Goal: Task Accomplishment & Management: Manage account settings

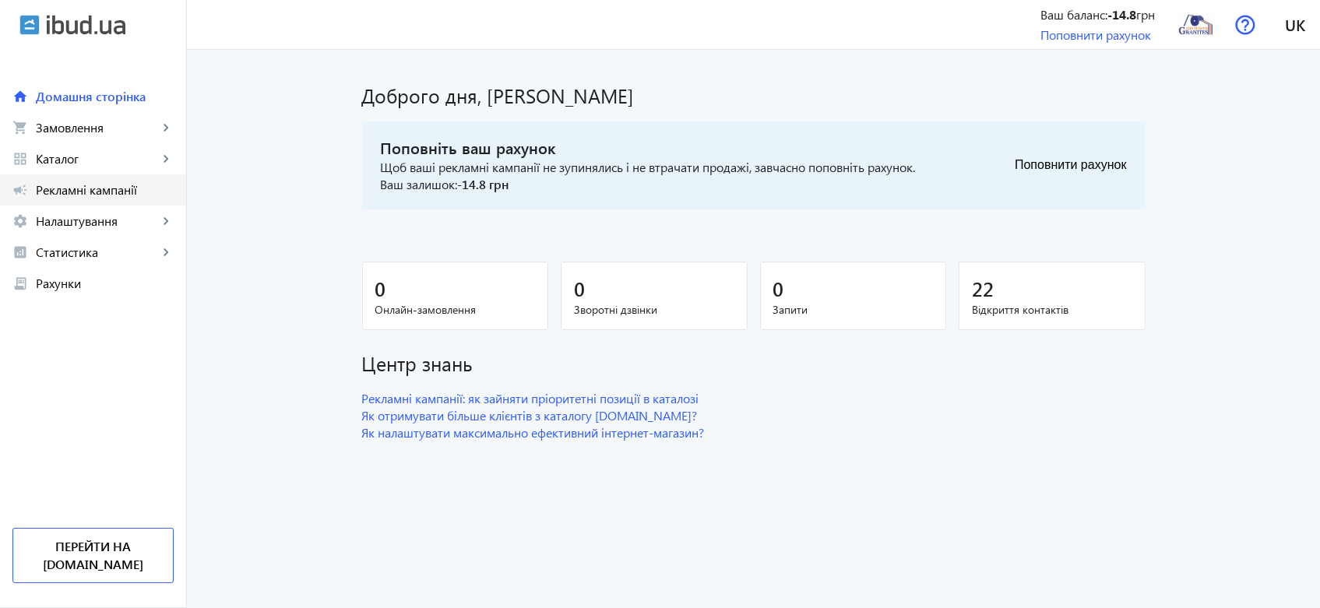
click at [100, 188] on span "Рекламні кампанії" at bounding box center [105, 190] width 138 height 16
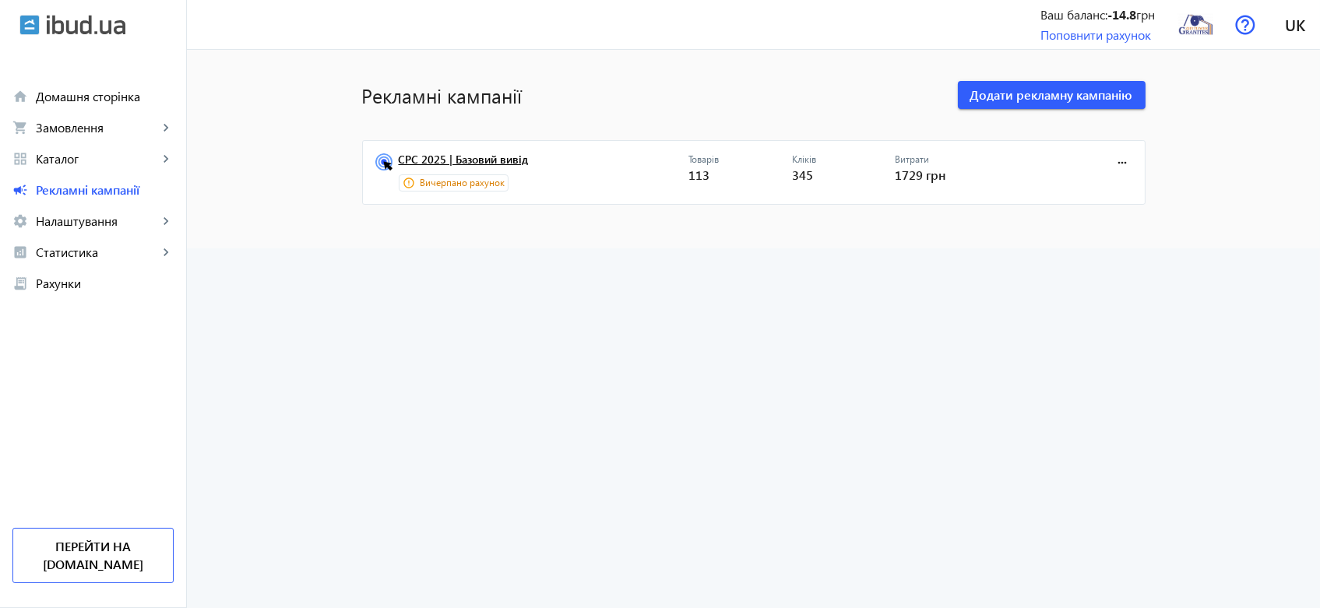
click at [458, 157] on link "CPC 2025 | Базовий вивід" at bounding box center [544, 164] width 290 height 22
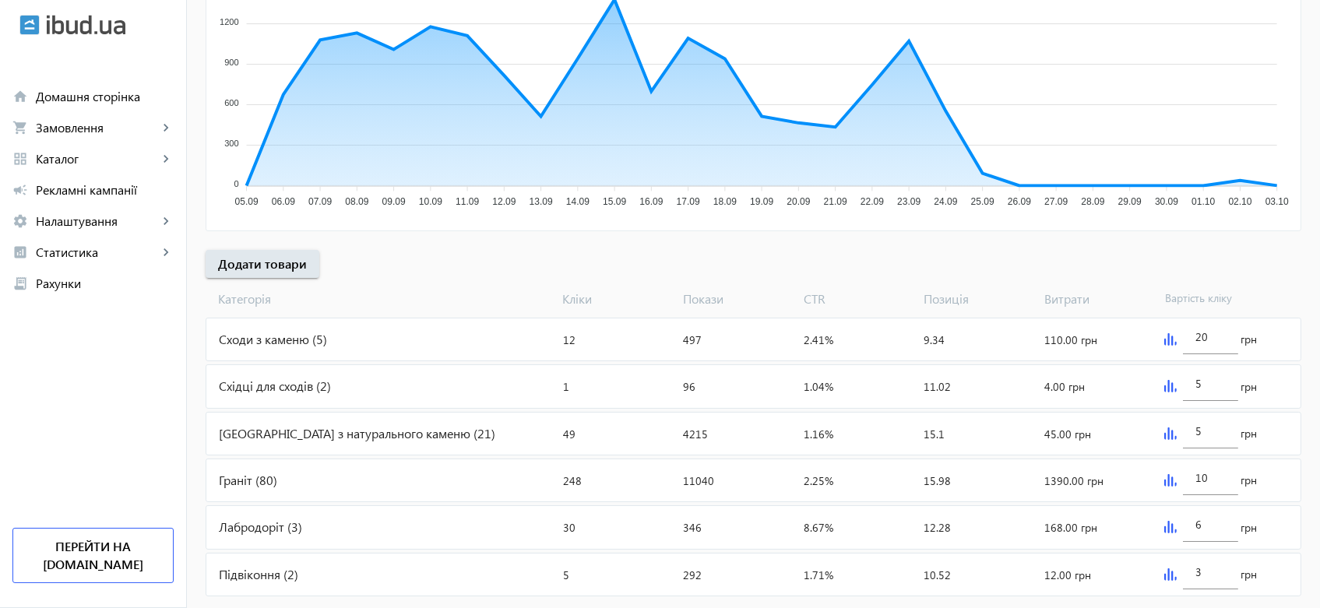
scroll to position [379, 0]
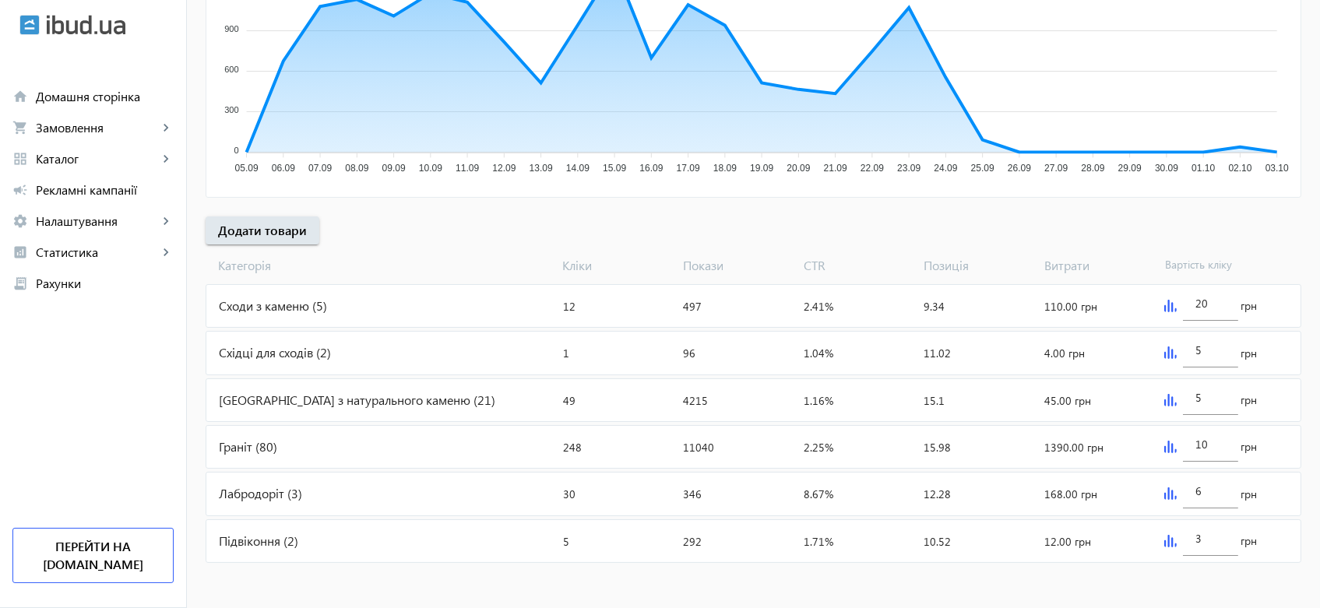
click at [394, 486] on div "Лабродоріт (3)" at bounding box center [381, 494] width 350 height 42
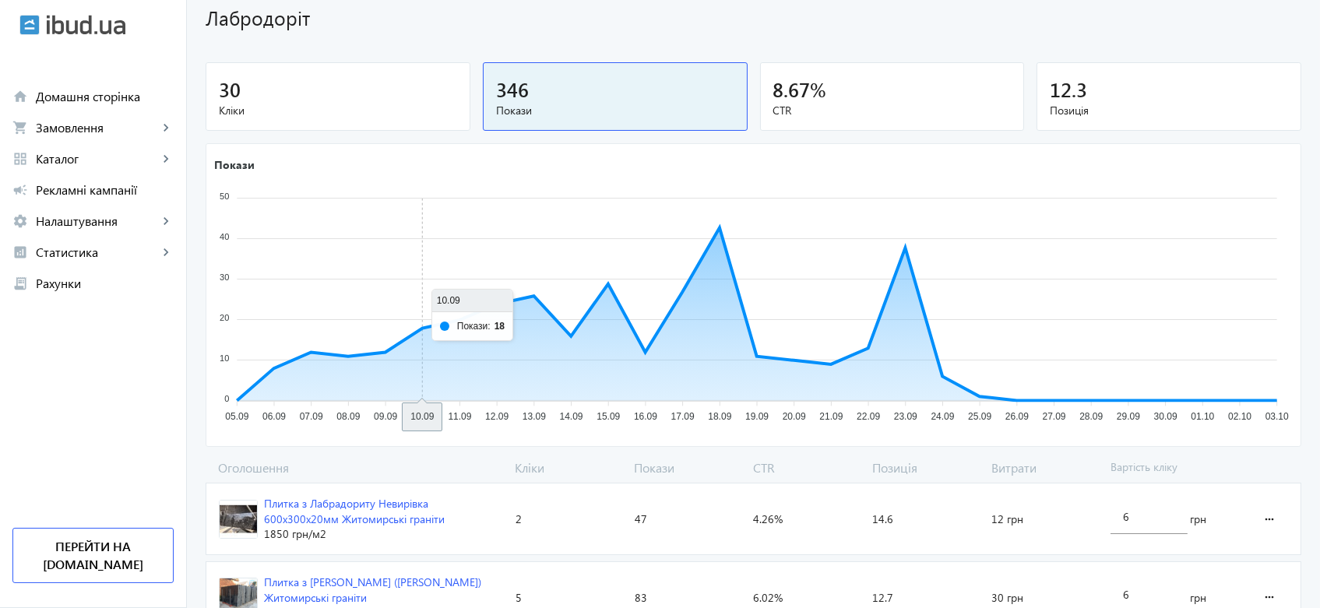
scroll to position [262, 0]
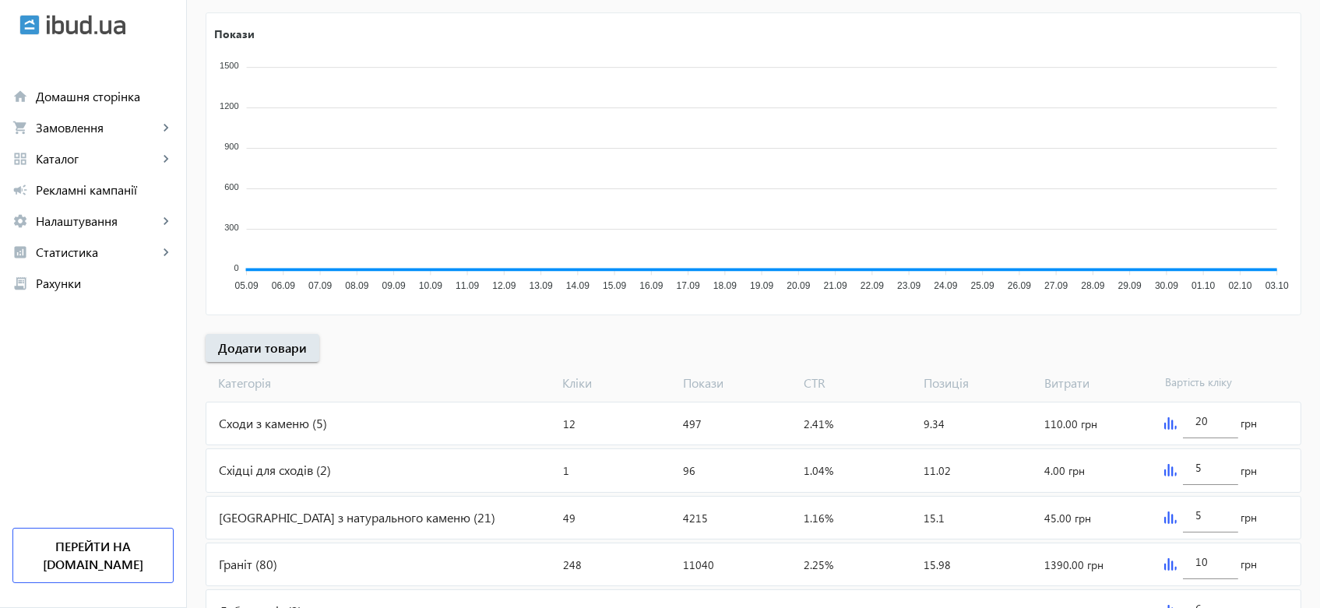
scroll to position [379, 0]
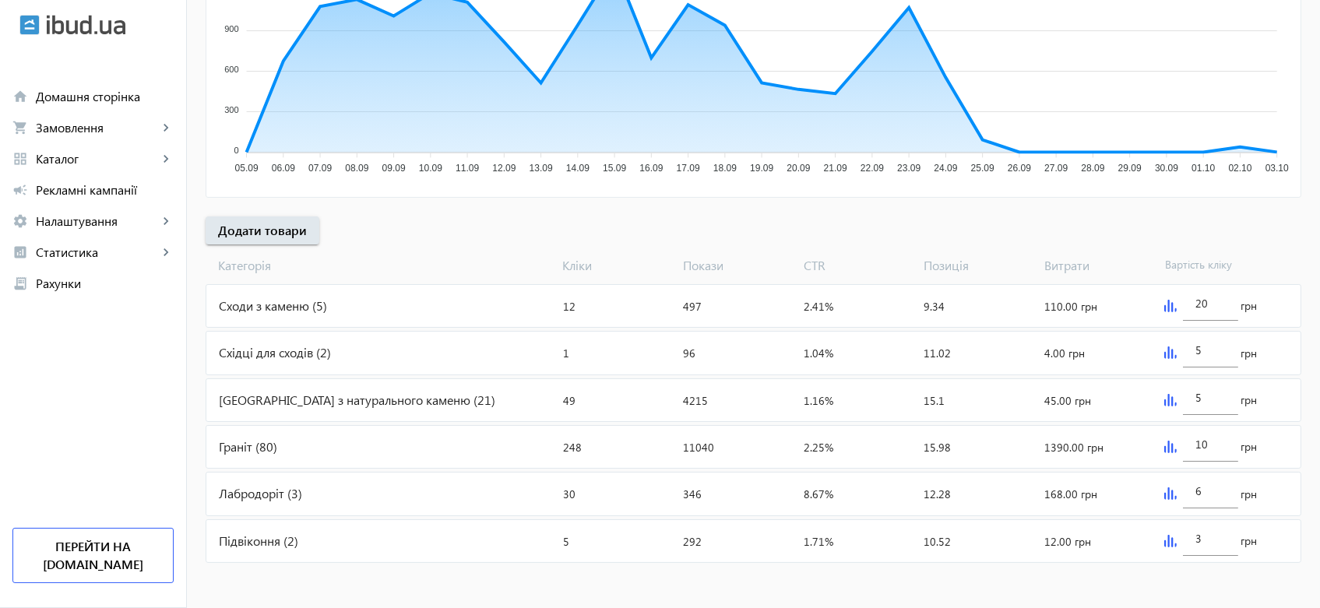
click at [291, 302] on div "Сходи з каменю (5)" at bounding box center [381, 306] width 350 height 42
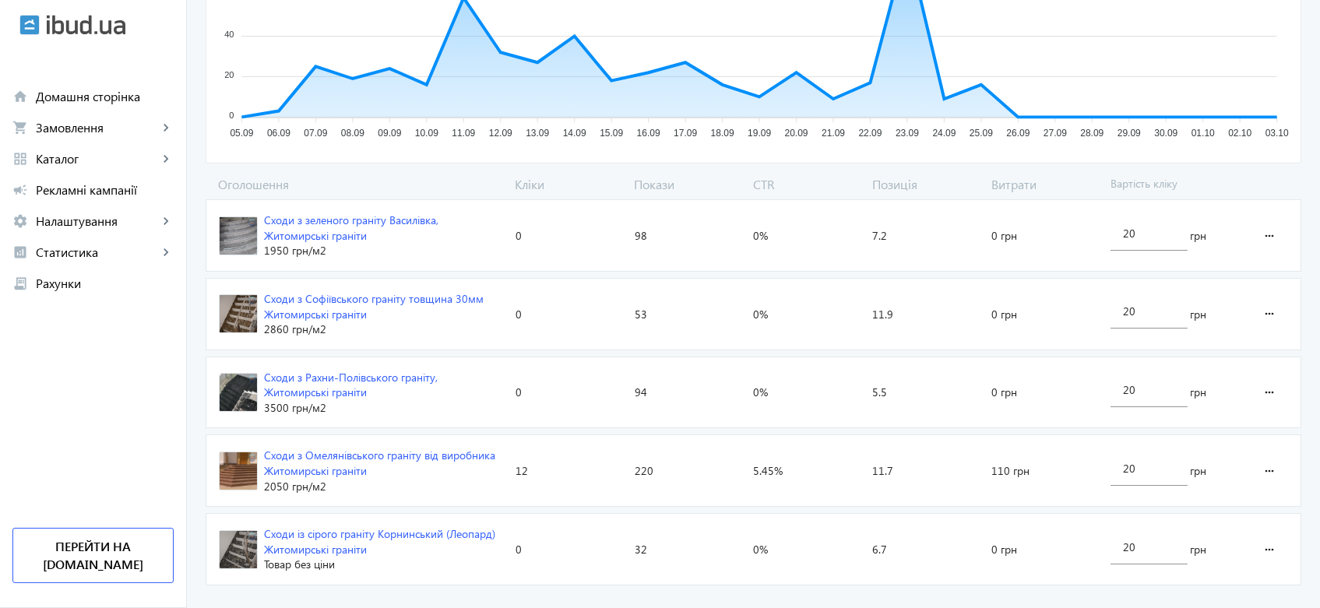
scroll to position [417, 0]
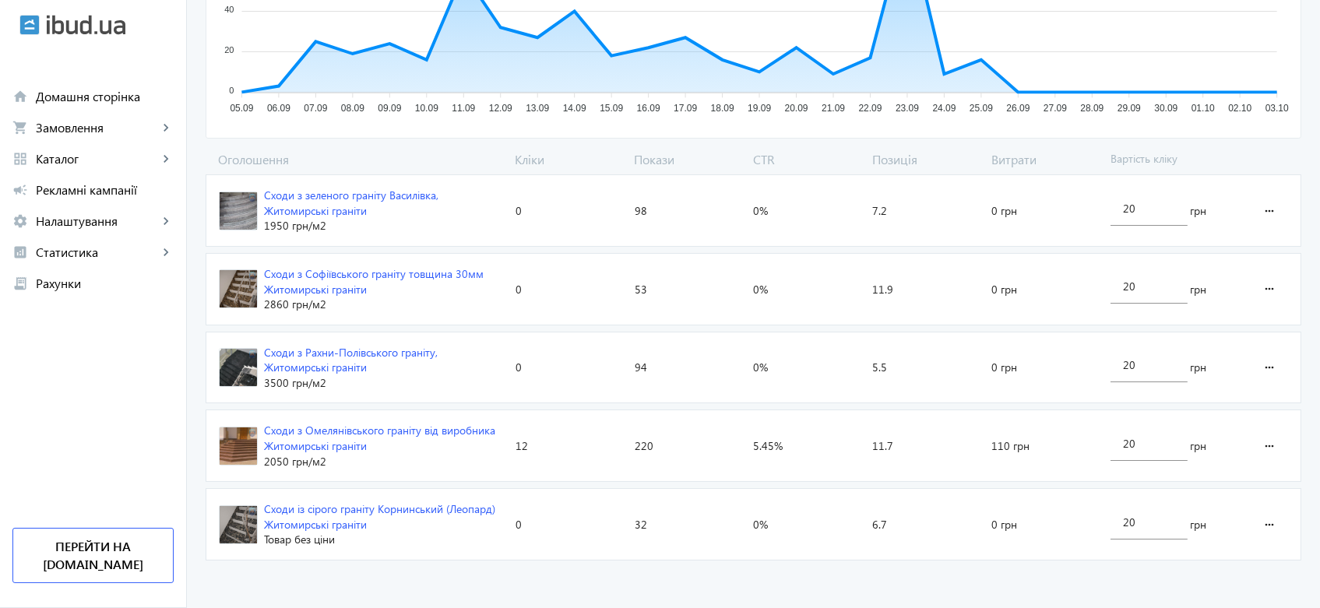
scroll to position [379, 0]
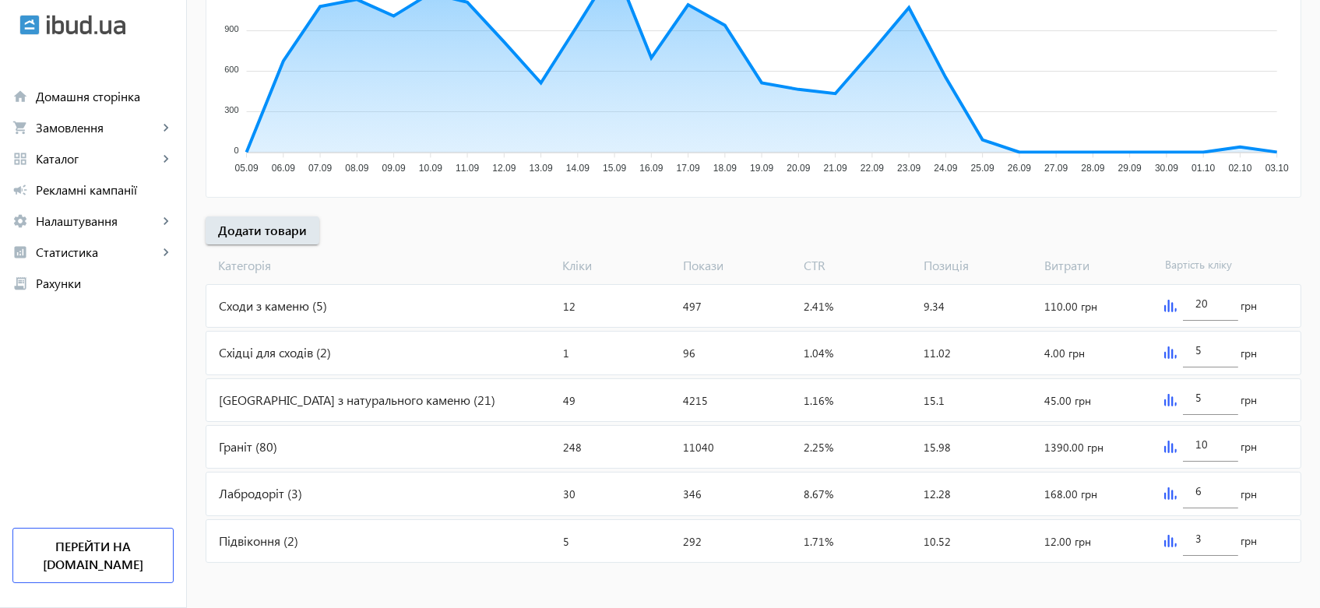
click at [248, 445] on div "Граніт (80)" at bounding box center [381, 447] width 350 height 42
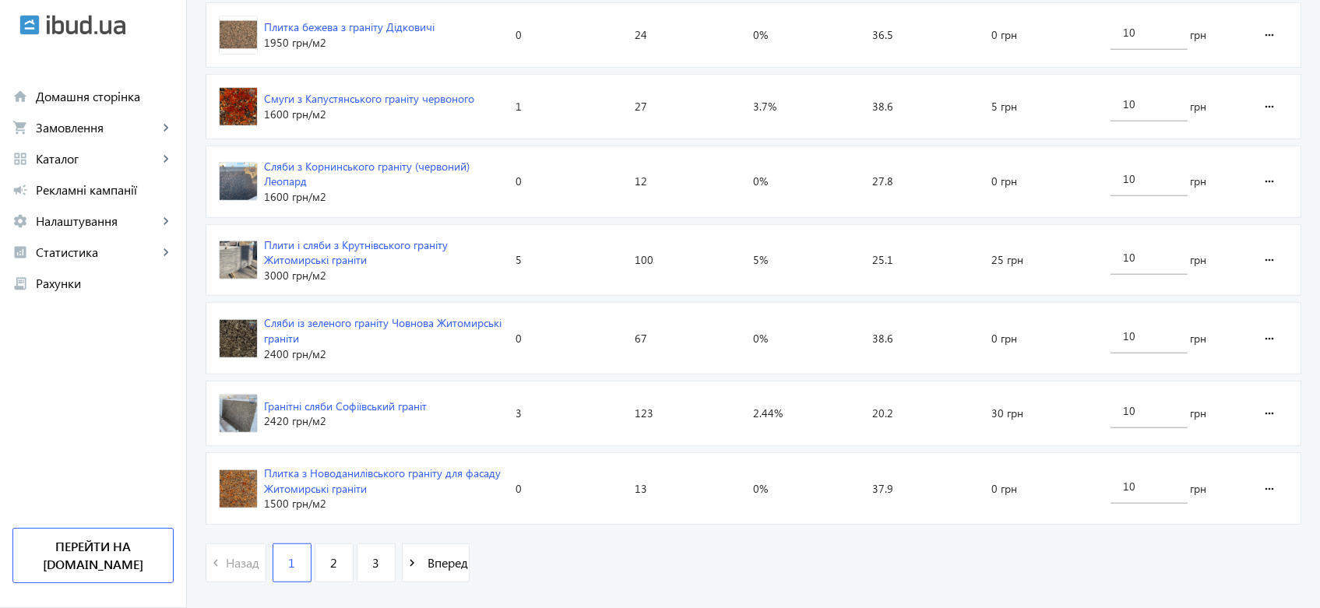
scroll to position [2395, 0]
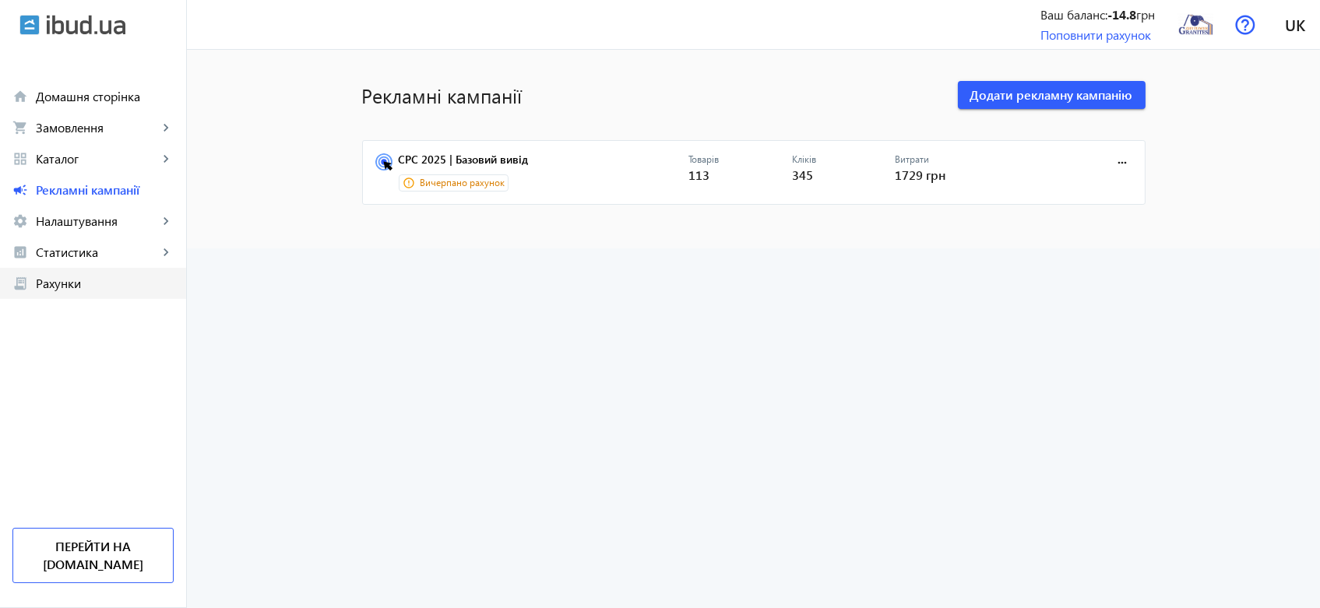
click at [88, 279] on span "Рахунки" at bounding box center [105, 284] width 138 height 16
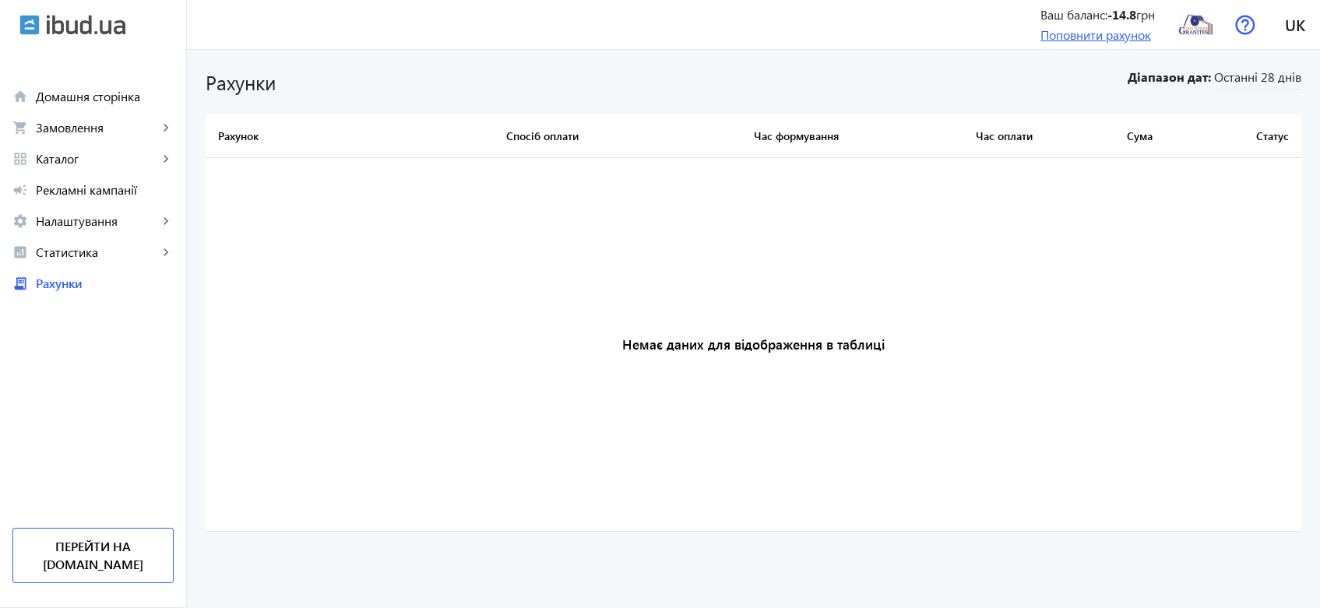
click at [1068, 36] on link "Поповнити рахунок" at bounding box center [1095, 34] width 111 height 16
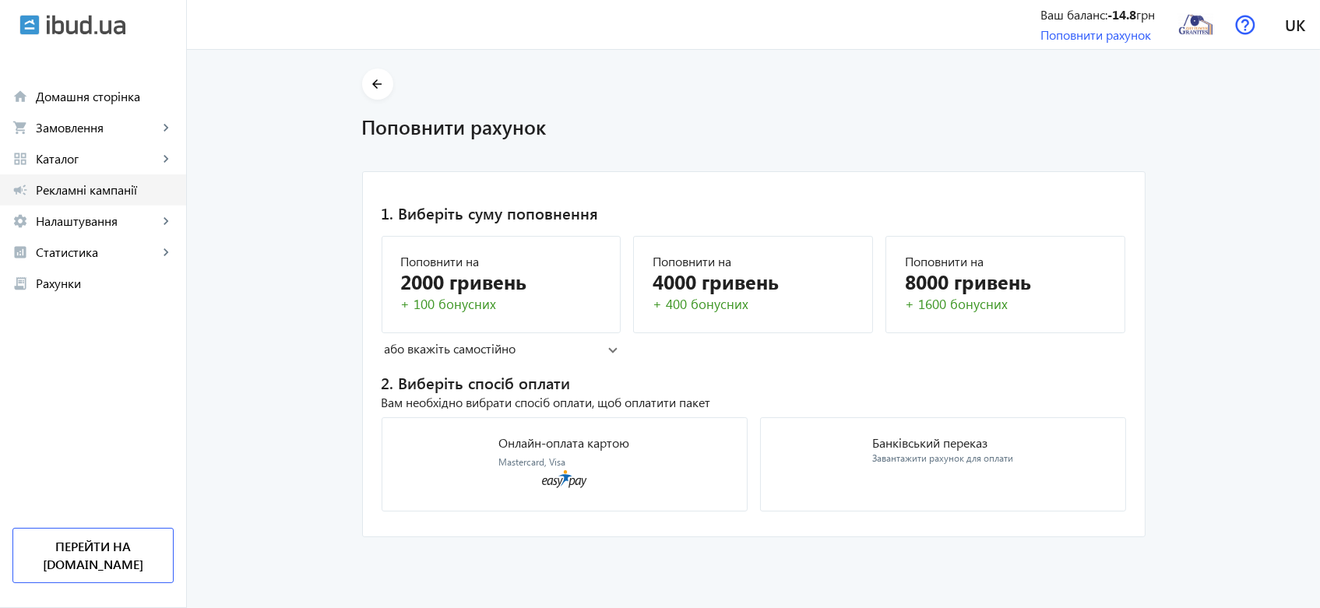
click at [86, 192] on span "Рекламні кампанії" at bounding box center [105, 190] width 138 height 16
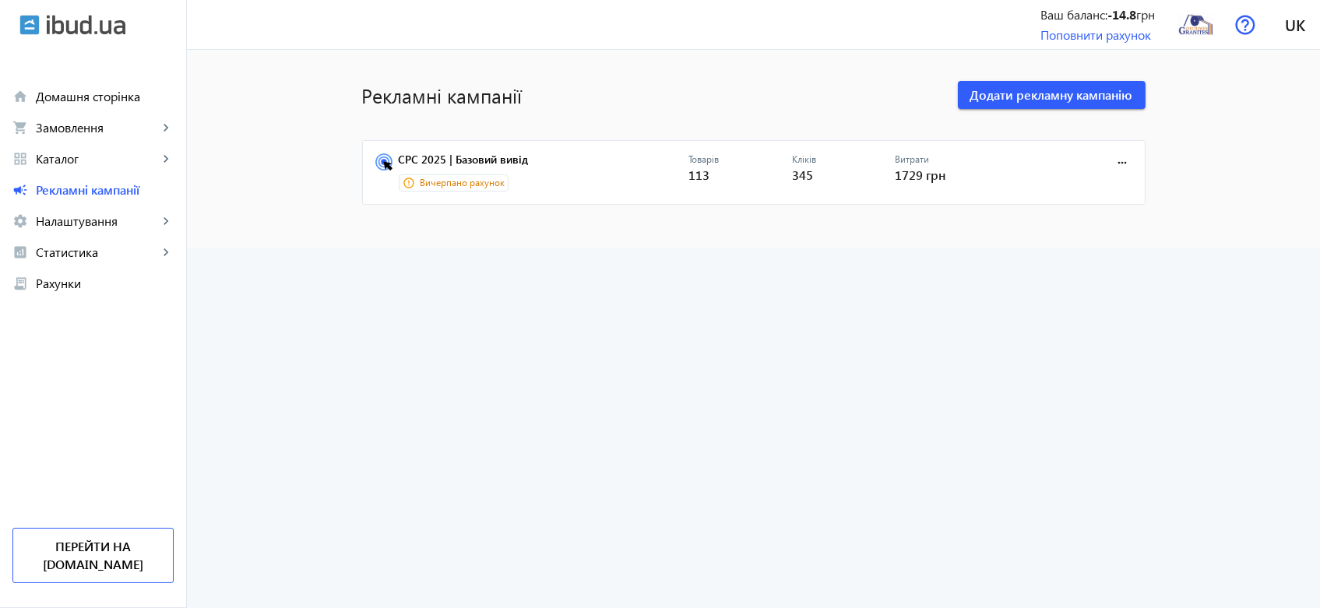
click at [426, 177] on span "Вичерпано рахунок" at bounding box center [462, 183] width 85 height 13
click at [449, 154] on link "CPC 2025 | Базовий вивід" at bounding box center [544, 164] width 290 height 22
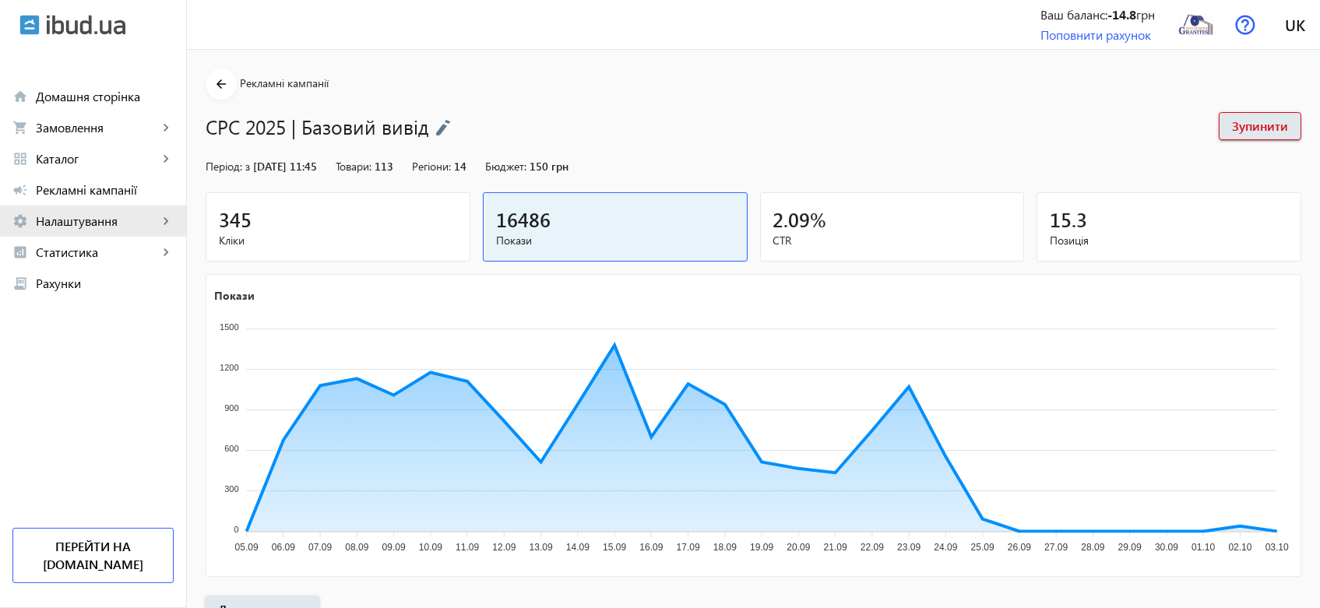
click at [74, 222] on span "Налаштування" at bounding box center [97, 221] width 122 height 16
